Goal: Task Accomplishment & Management: Manage account settings

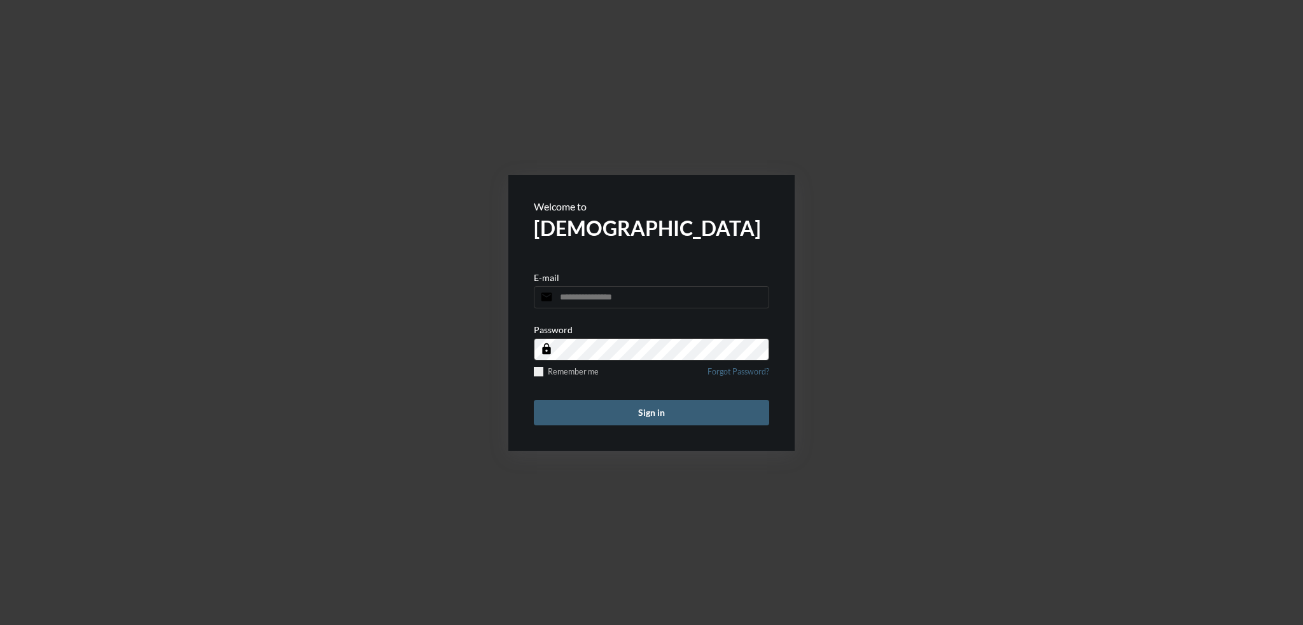
type input "**********"
click at [614, 396] on form "**********" at bounding box center [651, 313] width 286 height 276
click at [614, 418] on button "Sign in" at bounding box center [651, 412] width 235 height 25
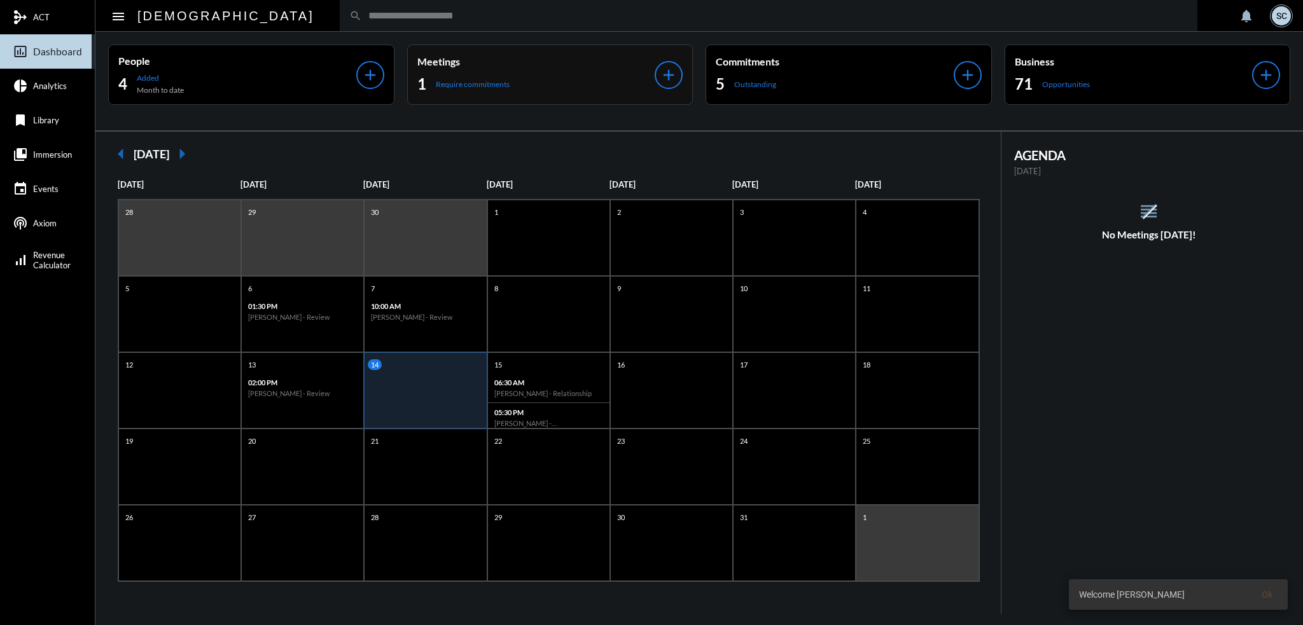
click at [517, 74] on div "1 Require commitments" at bounding box center [536, 84] width 238 height 20
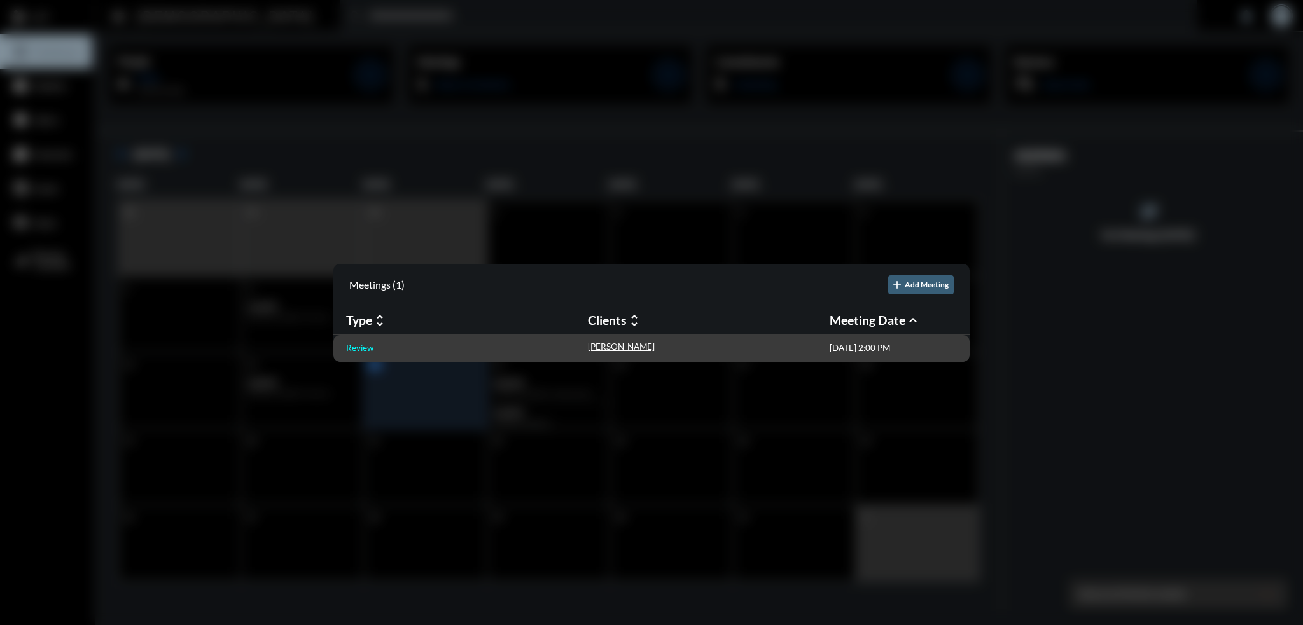
click at [361, 346] on p "Review" at bounding box center [359, 348] width 27 height 10
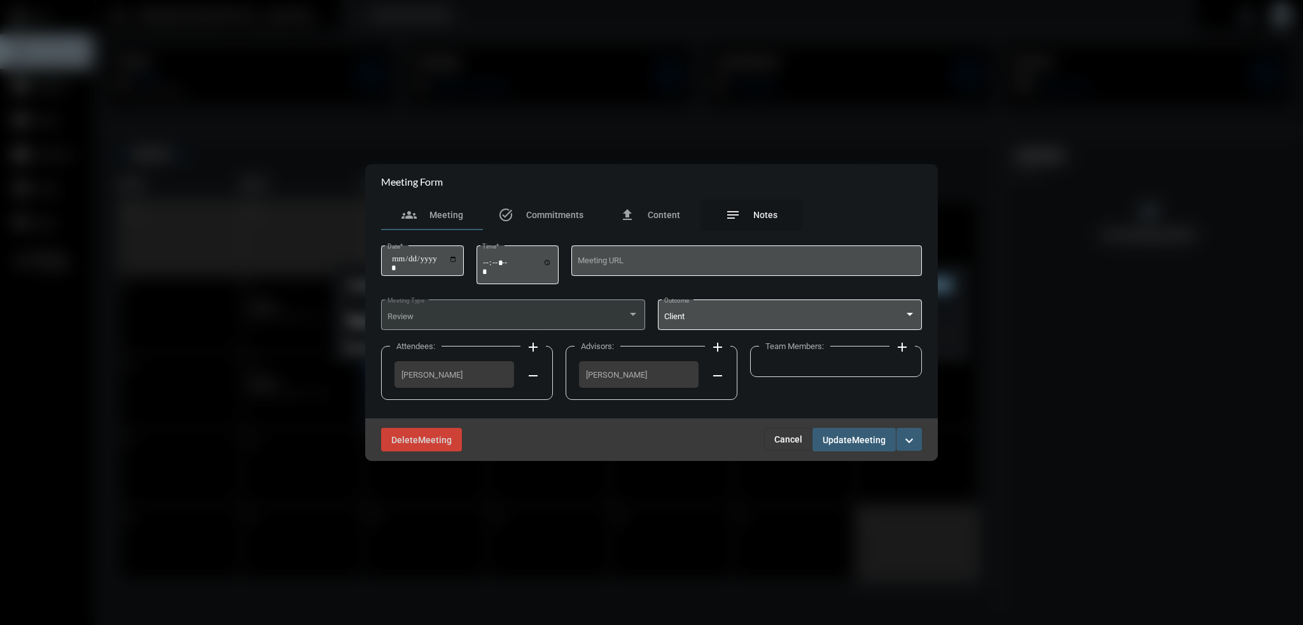
click at [749, 207] on div "notes Notes" at bounding box center [751, 214] width 52 height 15
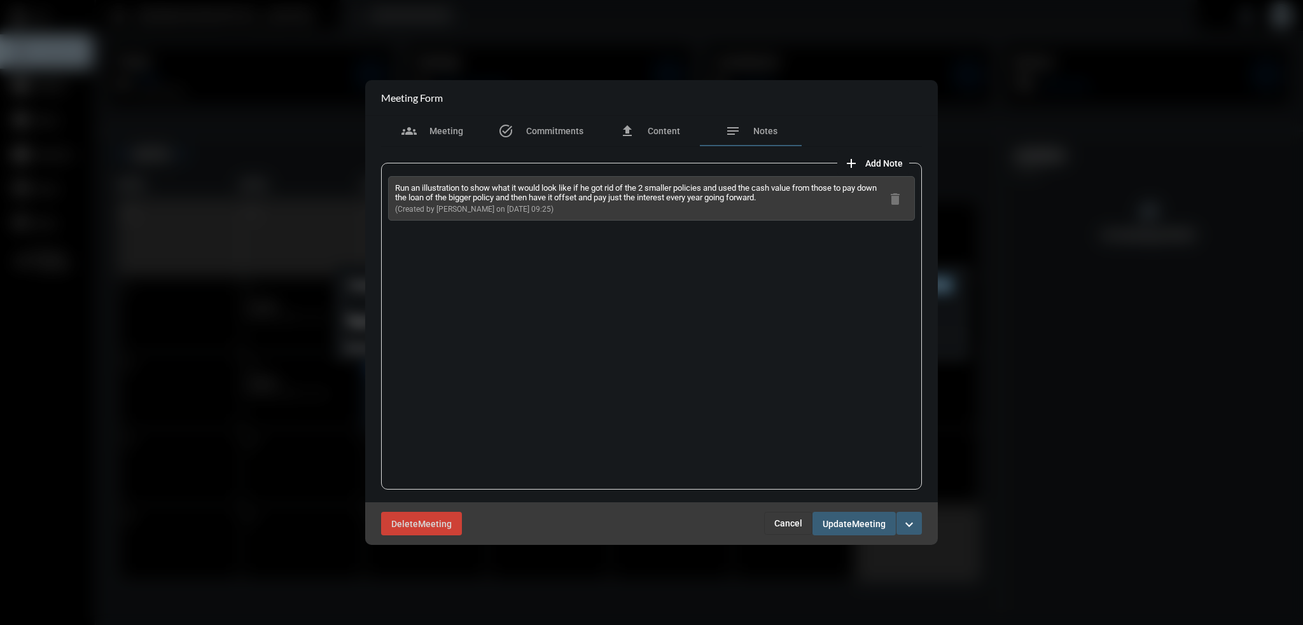
drag, startPoint x: 817, startPoint y: 198, endPoint x: 375, endPoint y: 182, distance: 441.8
click at [375, 182] on div "add Add Note Run an illustration to show what it would look like if he got rid …" at bounding box center [651, 325] width 553 height 356
copy p "Run an illustration to show what it would look like if he got rid of the 2 smal…"
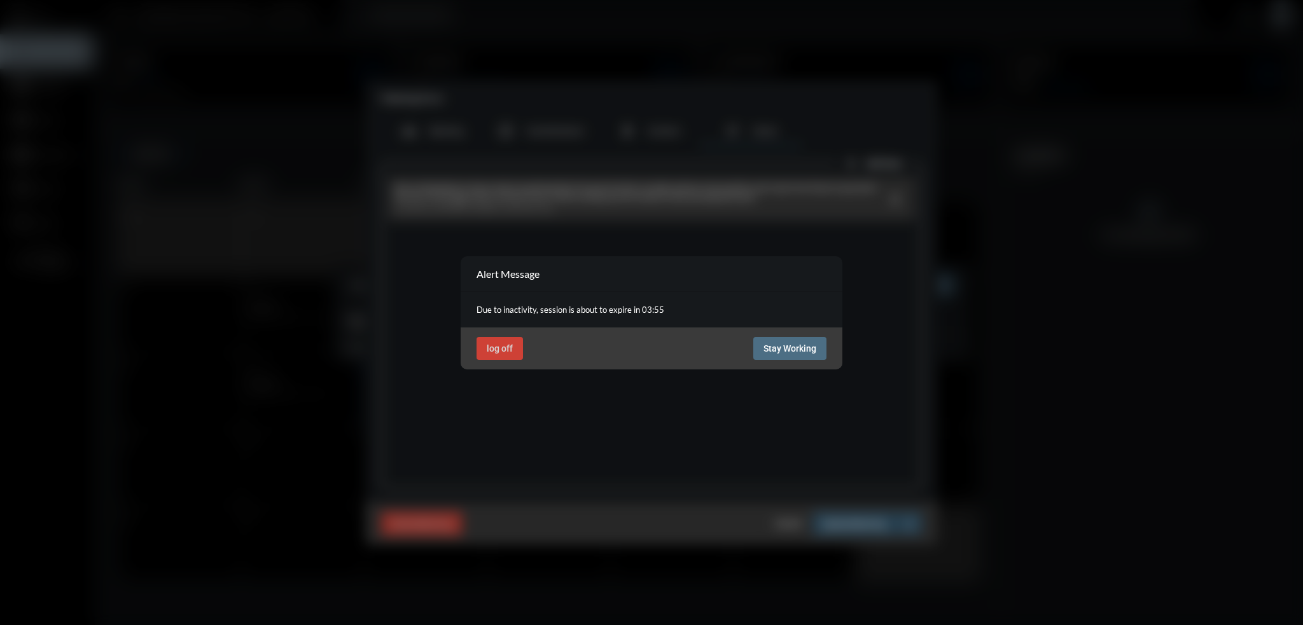
click at [771, 347] on span "Stay Working" at bounding box center [789, 348] width 53 height 10
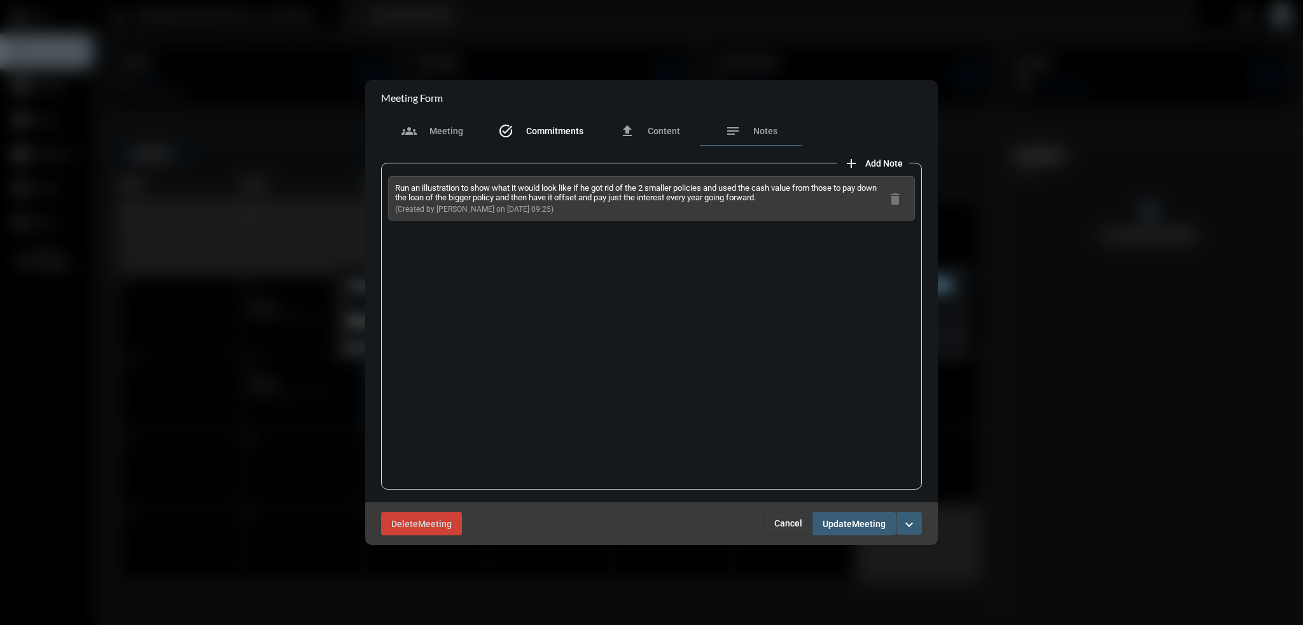
drag, startPoint x: 558, startPoint y: 124, endPoint x: 590, endPoint y: 129, distance: 32.8
click at [558, 124] on div "task_alt Commitments" at bounding box center [540, 130] width 85 height 15
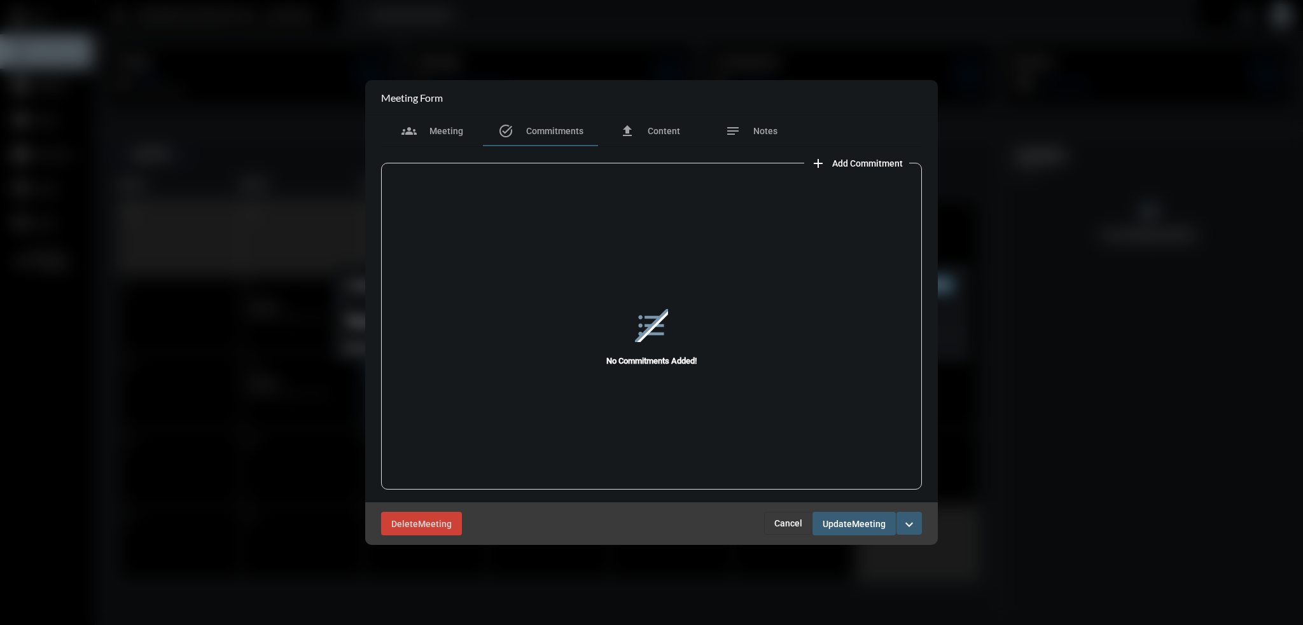
click at [877, 161] on span "Add Commitment" at bounding box center [867, 163] width 71 height 10
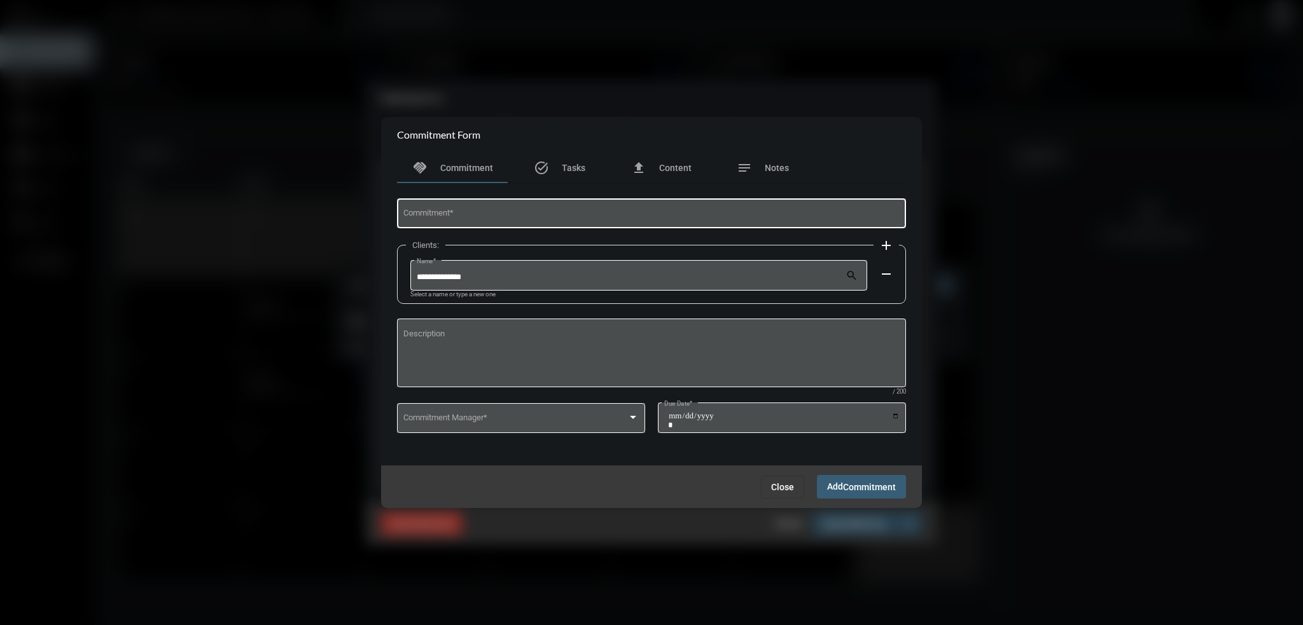
click at [509, 197] on div "Commitment *" at bounding box center [651, 213] width 497 height 32
type input "**********"
click at [575, 419] on span at bounding box center [515, 420] width 225 height 10
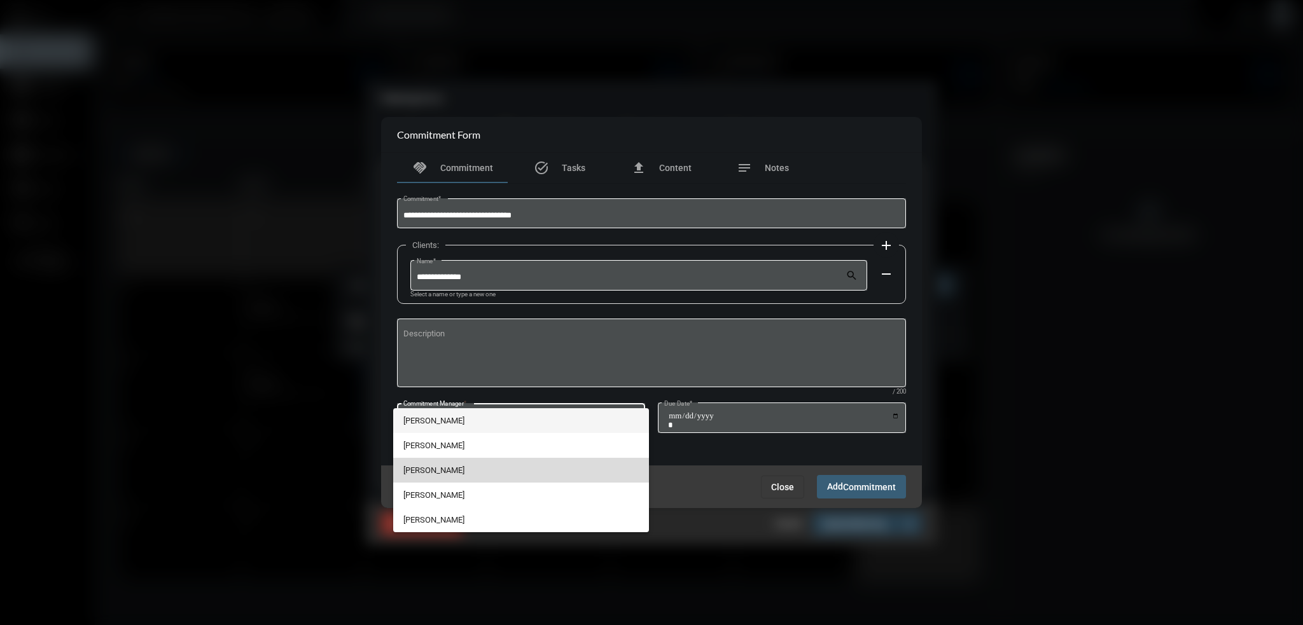
click at [446, 470] on span "T.J. Trimboli" at bounding box center [521, 470] width 236 height 25
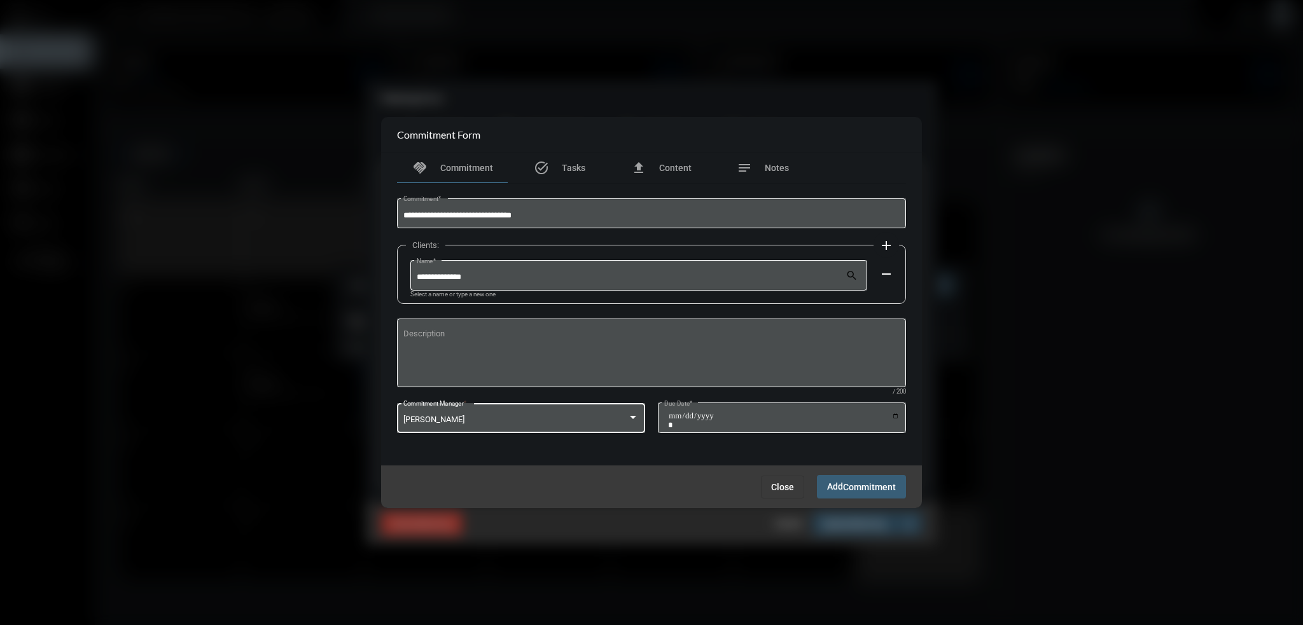
click at [631, 412] on div "T.J. Trimboli Commitment Manager *" at bounding box center [521, 417] width 236 height 32
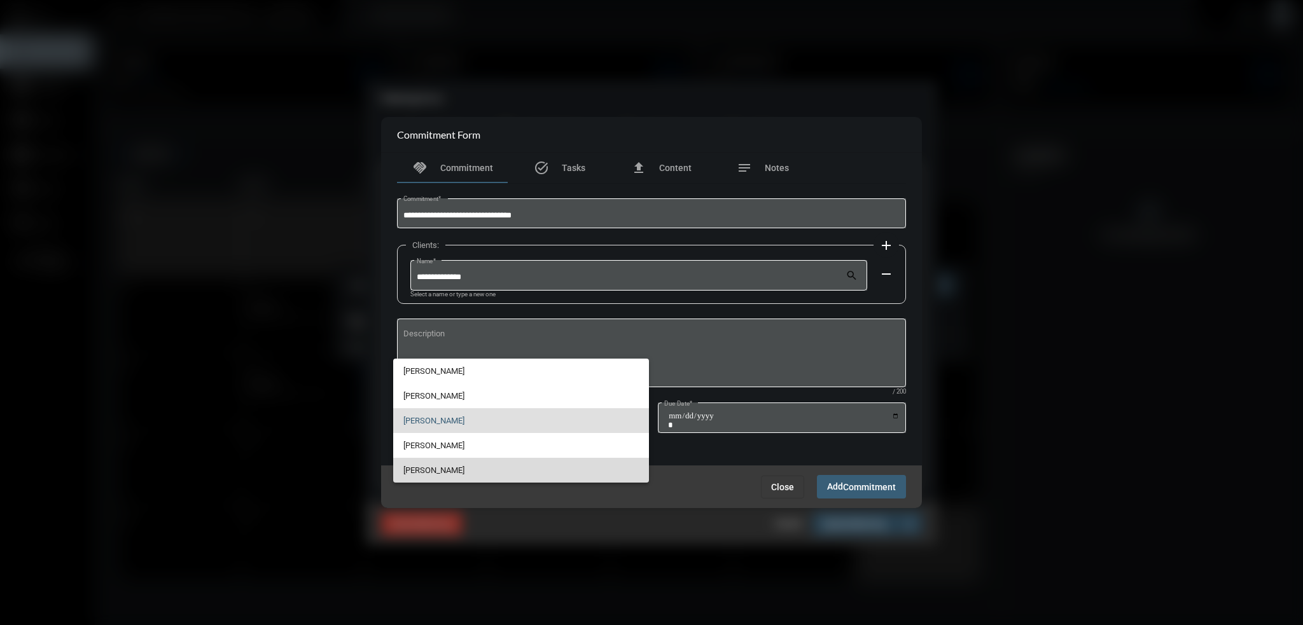
click at [454, 468] on span "Sam Correa" at bounding box center [521, 470] width 236 height 25
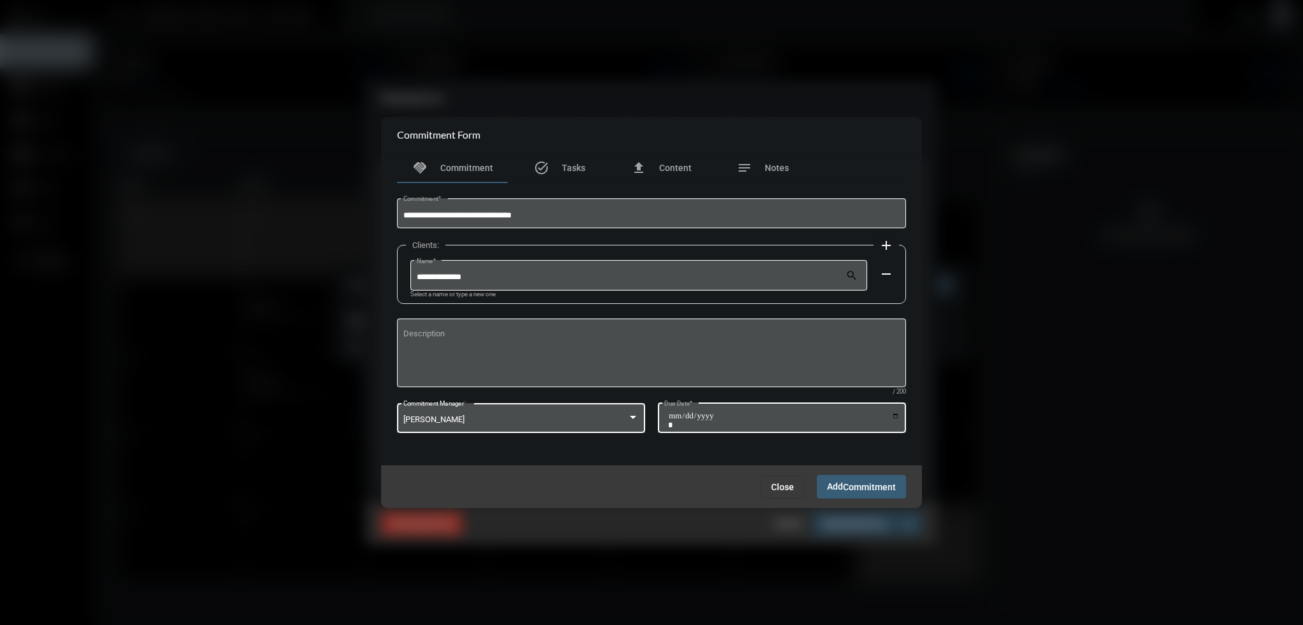
click at [894, 416] on input "Due Date *" at bounding box center [784, 421] width 232 height 18
type input "**********"
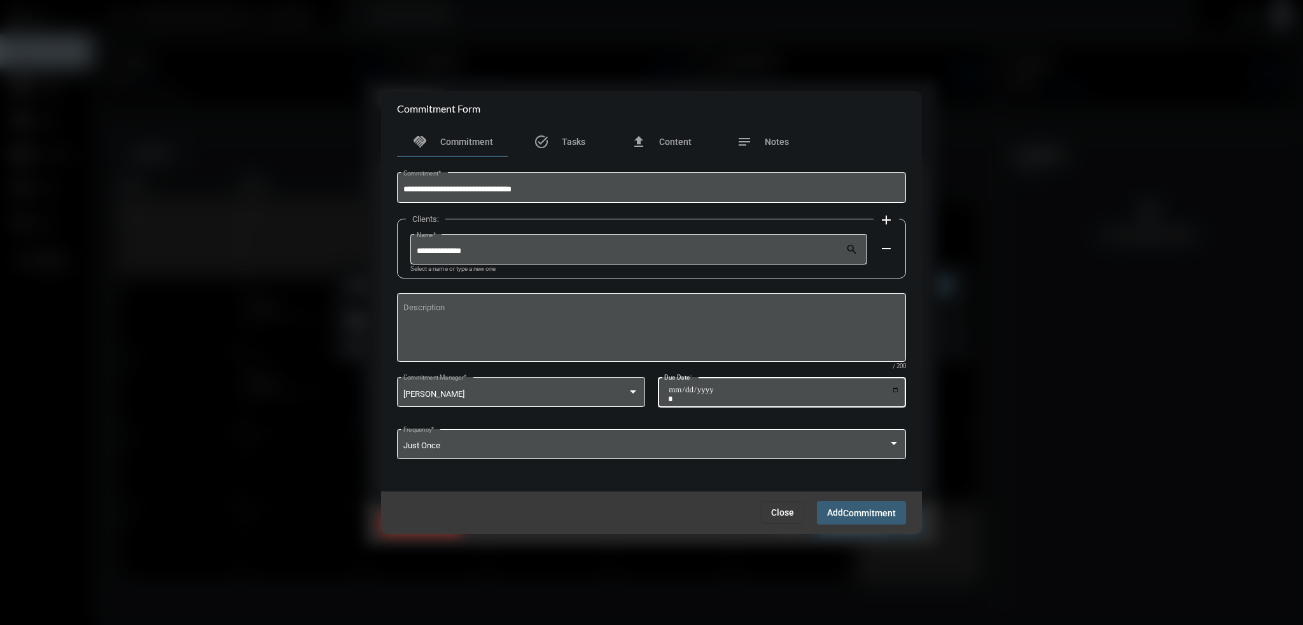
click at [858, 505] on button "Add Commitment" at bounding box center [861, 513] width 89 height 24
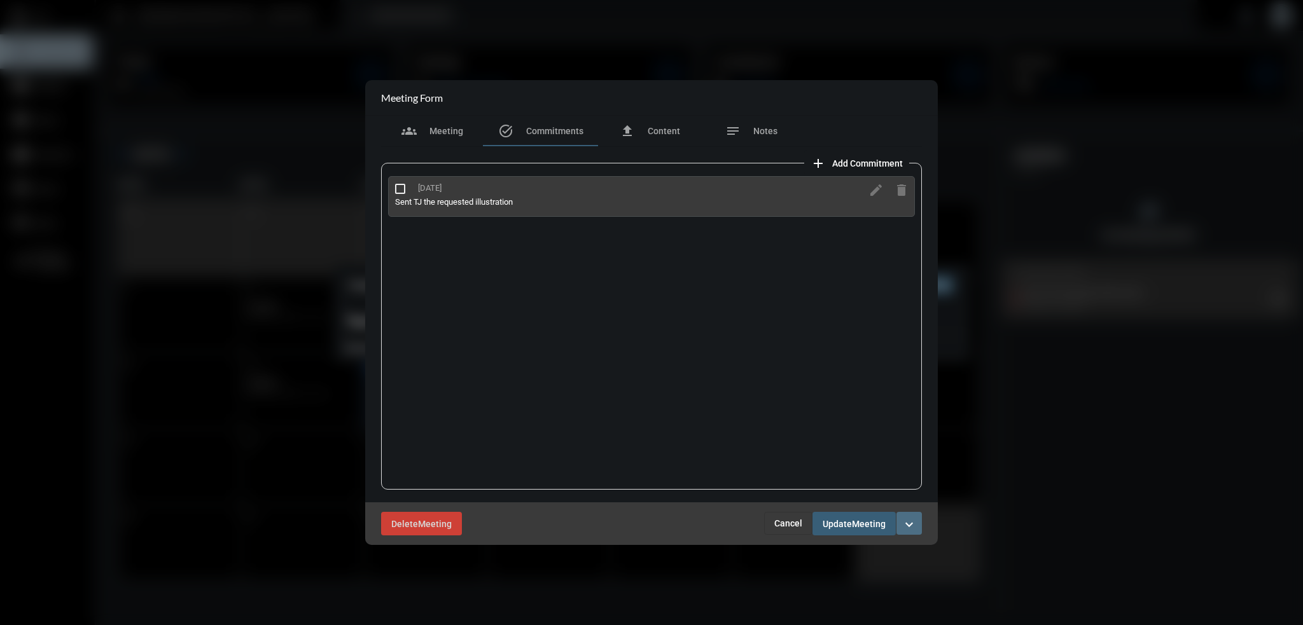
click at [906, 524] on mat-icon "expand_more" at bounding box center [908, 524] width 15 height 15
click at [857, 552] on section "checkmark Complete" at bounding box center [855, 550] width 134 height 25
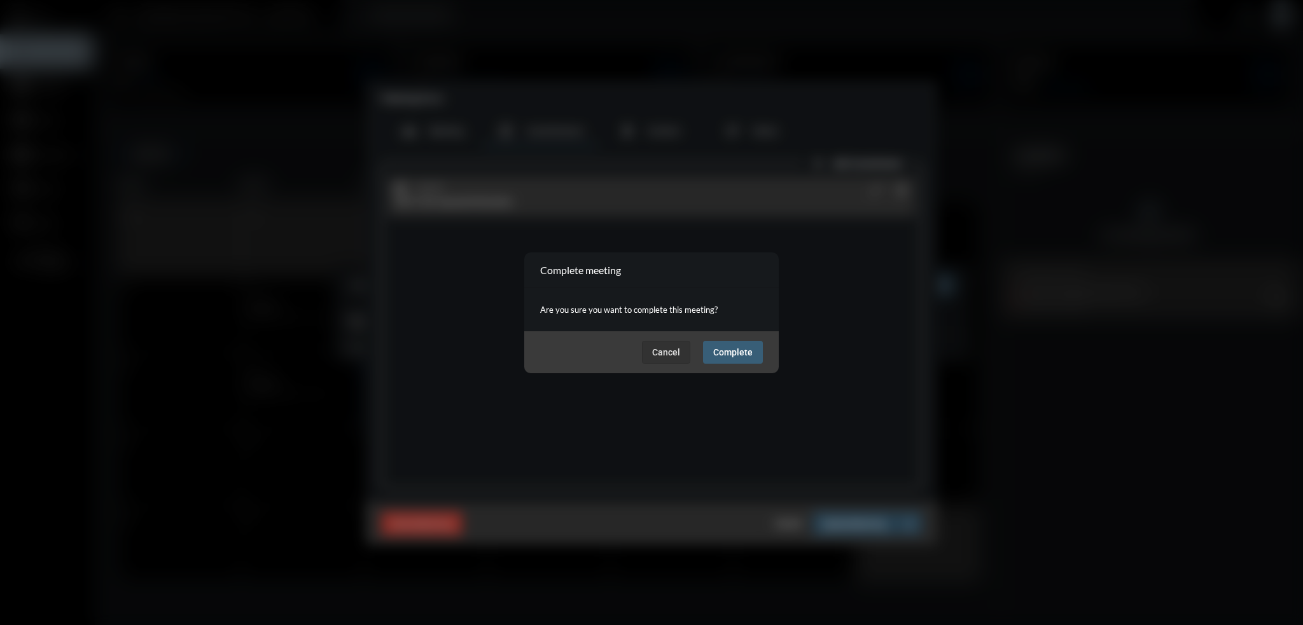
click at [735, 349] on span "Complete" at bounding box center [732, 352] width 39 height 10
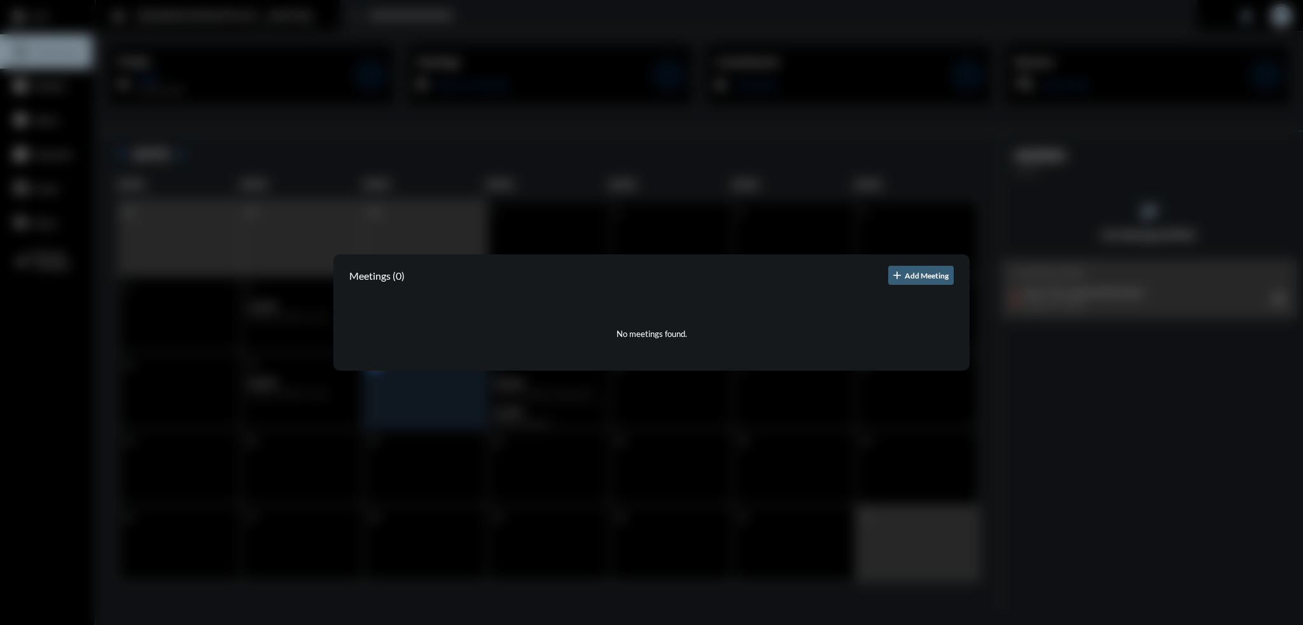
click at [181, 142] on div at bounding box center [651, 312] width 1303 height 625
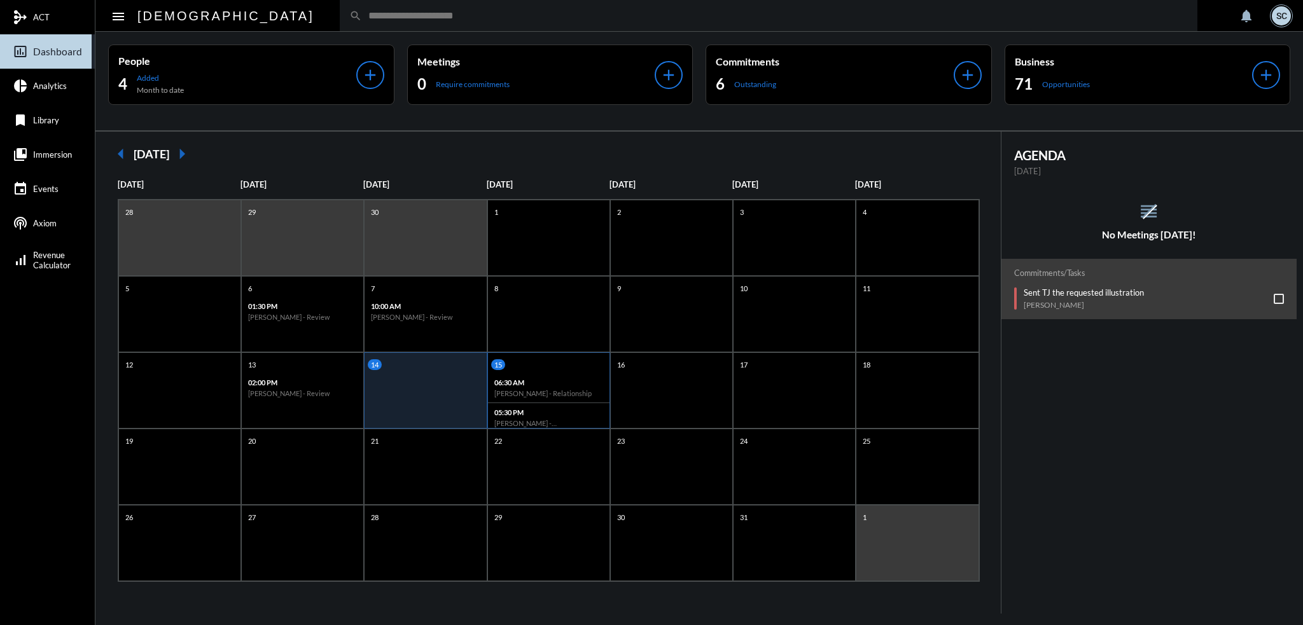
click at [524, 396] on h6 "Matt Camuso - Relationship" at bounding box center [548, 393] width 109 height 8
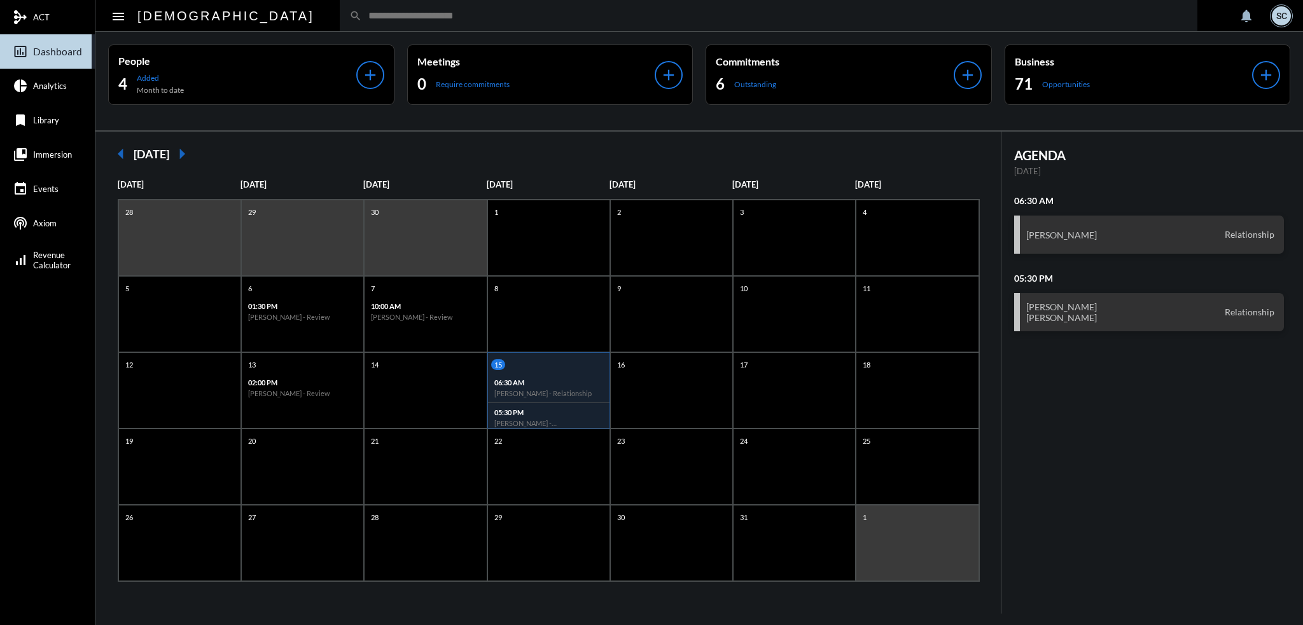
click at [578, 385] on p "06:30 AM" at bounding box center [548, 382] width 109 height 8
click at [504, 387] on div "06:30 AM Matt Camuso - Relationship" at bounding box center [548, 388] width 121 height 30
click at [1064, 230] on h3 "Matt Camuso" at bounding box center [1061, 235] width 71 height 11
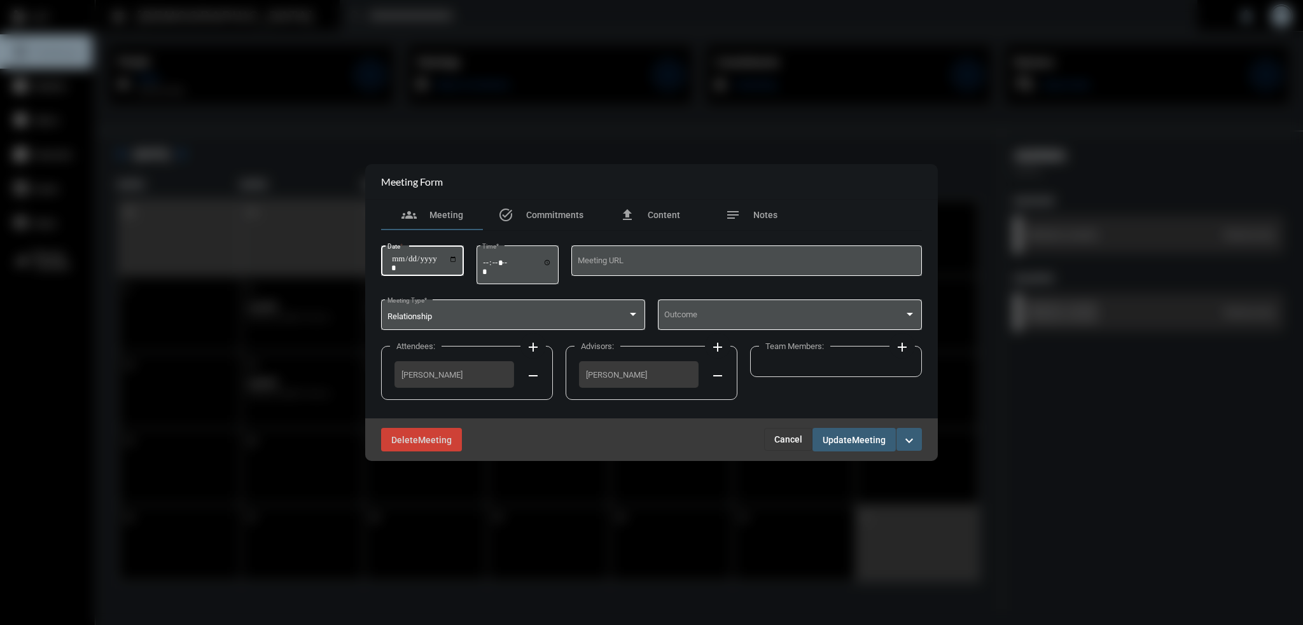
click at [457, 258] on input "**********" at bounding box center [424, 263] width 66 height 18
type input "**********"
click at [851, 443] on span "Update" at bounding box center [836, 440] width 29 height 10
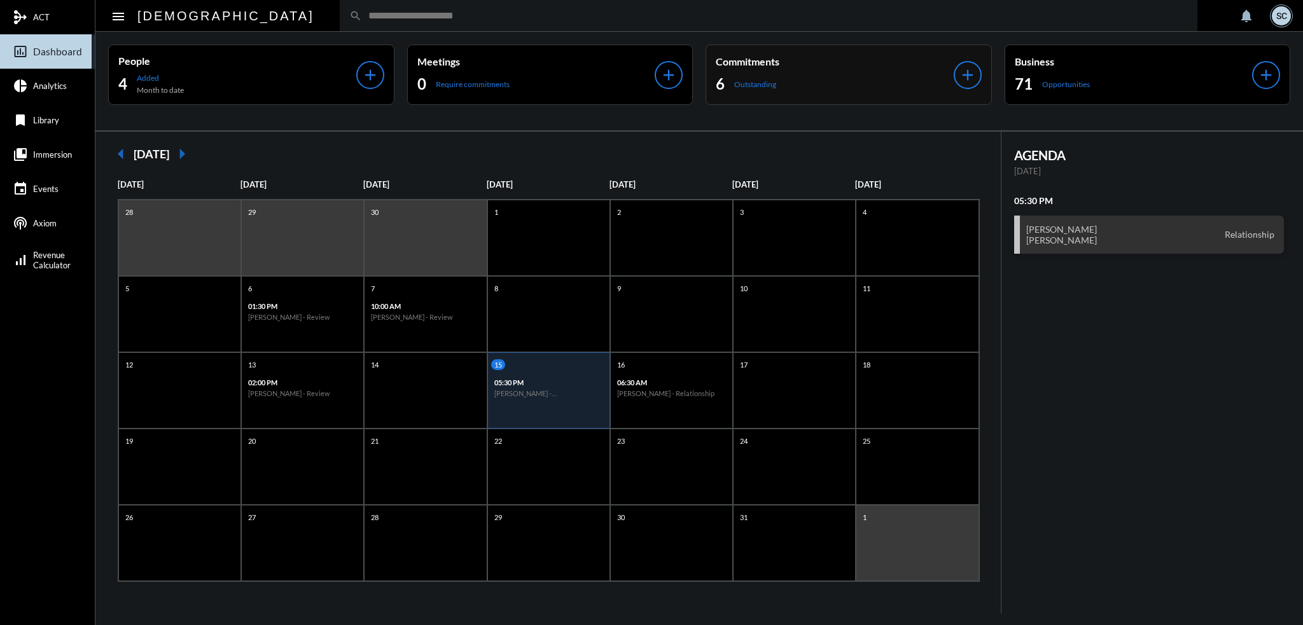
click at [881, 76] on div "6 Outstanding" at bounding box center [835, 84] width 238 height 20
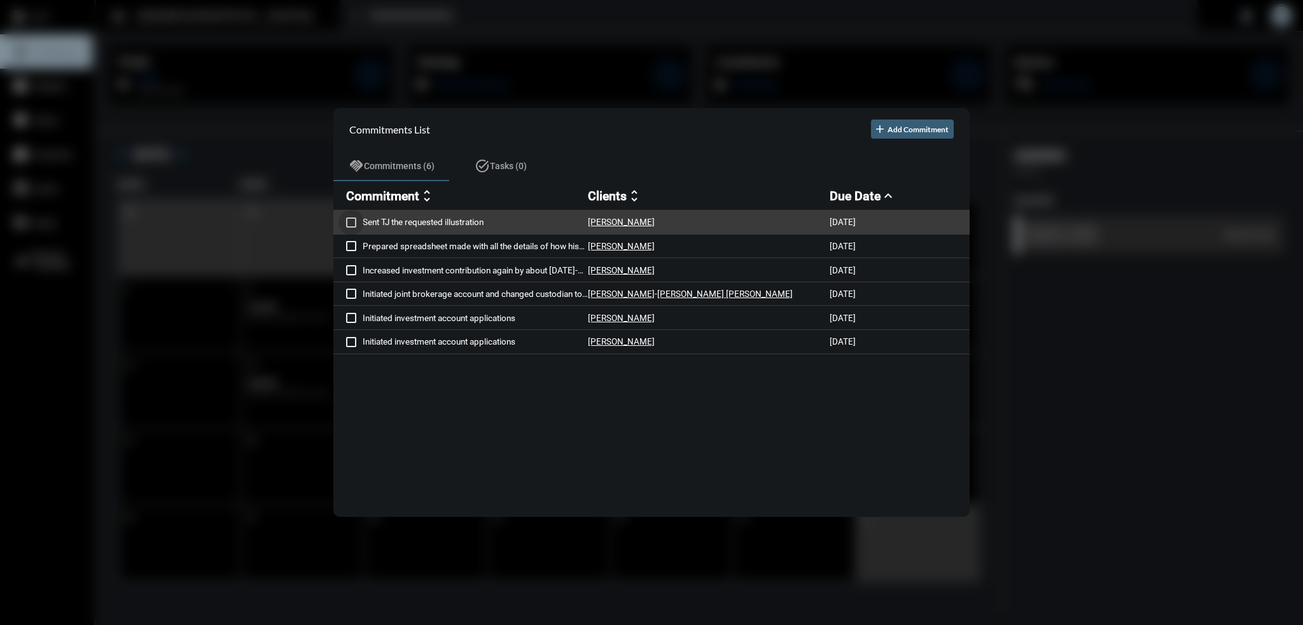
click at [352, 220] on span at bounding box center [351, 223] width 10 height 10
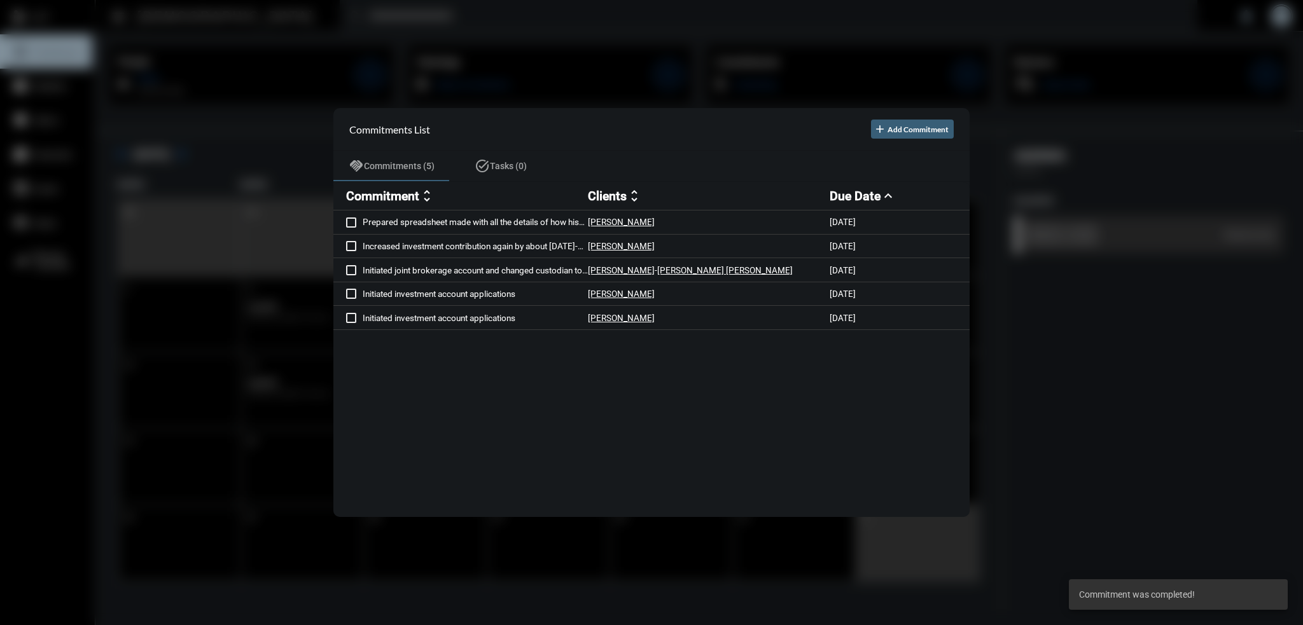
click at [659, 36] on div at bounding box center [651, 312] width 1303 height 625
